Goal: Navigation & Orientation: Find specific page/section

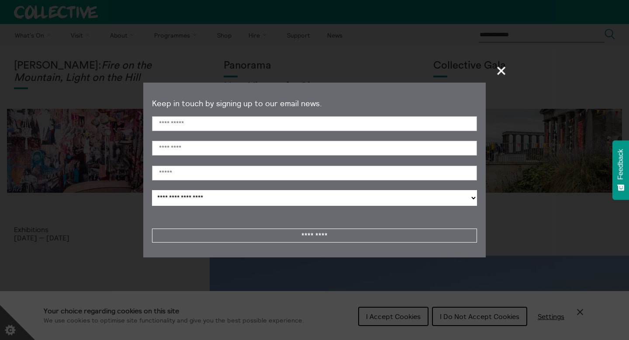
click at [504, 69] on span "+" at bounding box center [502, 71] width 26 height 26
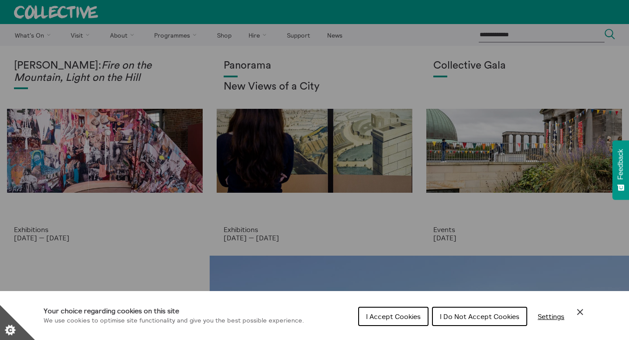
click at [583, 314] on icon "Close Cookie Control" at bounding box center [580, 311] width 10 height 10
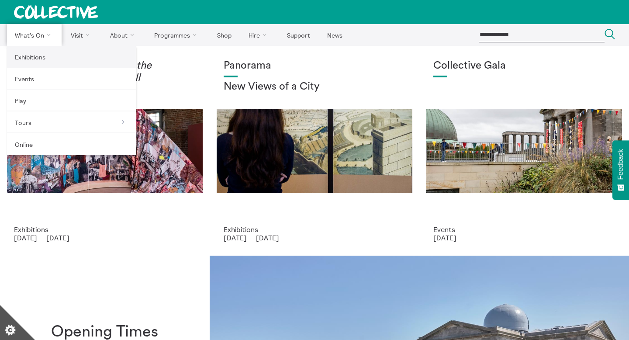
click at [25, 57] on link "Exhibitions" at bounding box center [71, 57] width 129 height 22
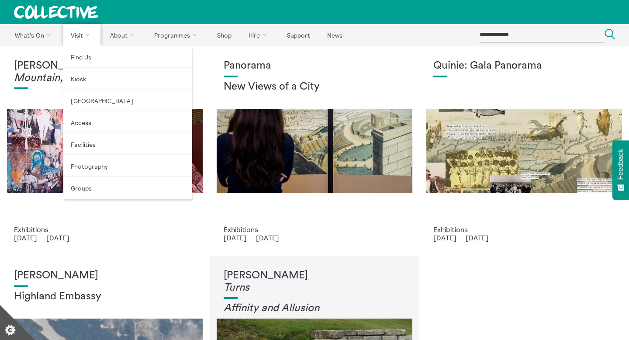
click at [79, 35] on link "Visit" at bounding box center [82, 35] width 38 height 22
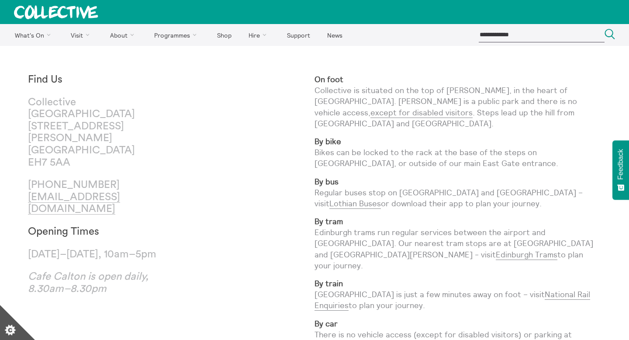
click at [39, 9] on icon at bounding box center [56, 12] width 84 height 14
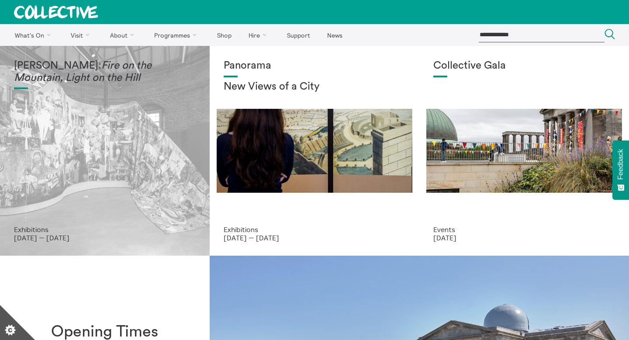
click at [108, 126] on div "Mercedes Azpilicueta: Fire on the Mountain, Light on the Hill" at bounding box center [105, 142] width 182 height 165
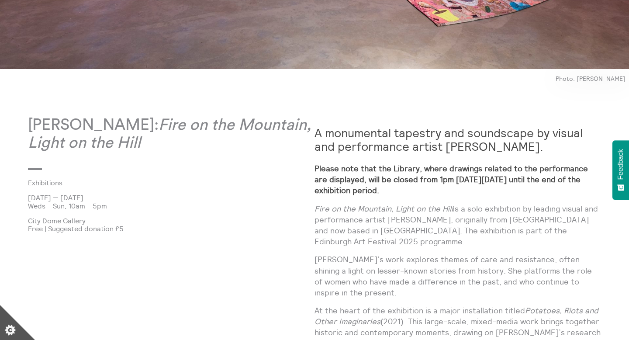
scroll to position [412, 0]
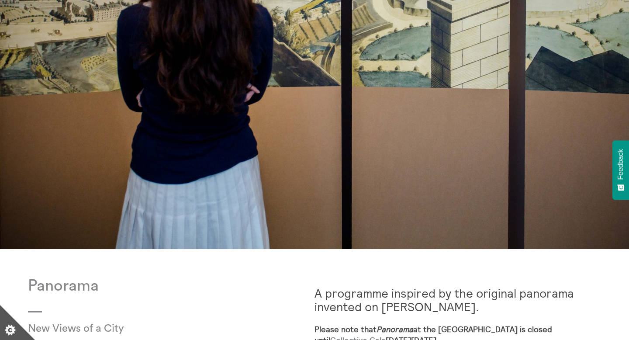
scroll to position [416, 0]
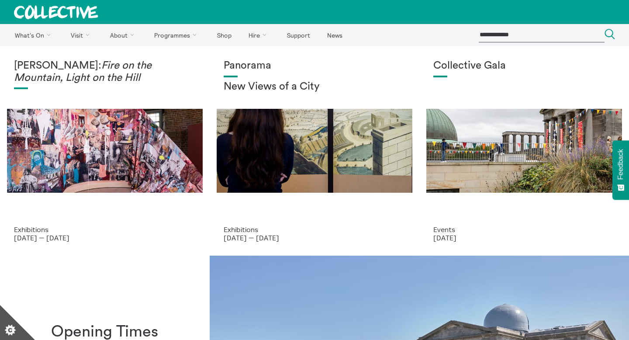
click at [455, 183] on div "Collective Gala" at bounding box center [524, 142] width 182 height 165
